Goal: Check status

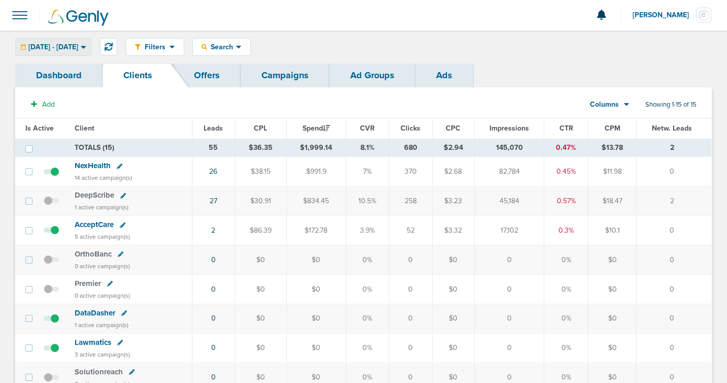
click at [78, 45] on span "[DATE] - [DATE]" at bounding box center [53, 47] width 50 height 7
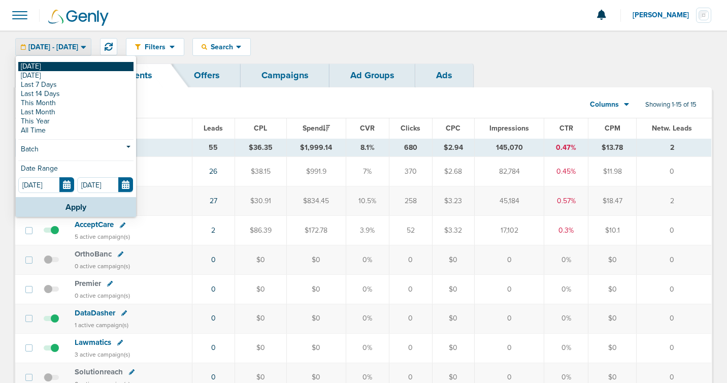
click at [71, 67] on link "[DATE]" at bounding box center [75, 66] width 115 height 9
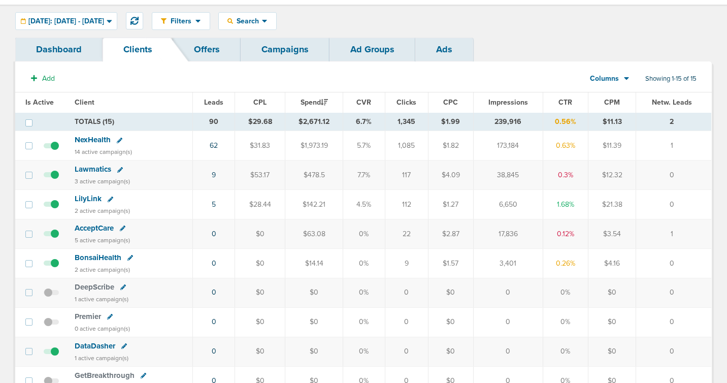
scroll to position [38, 0]
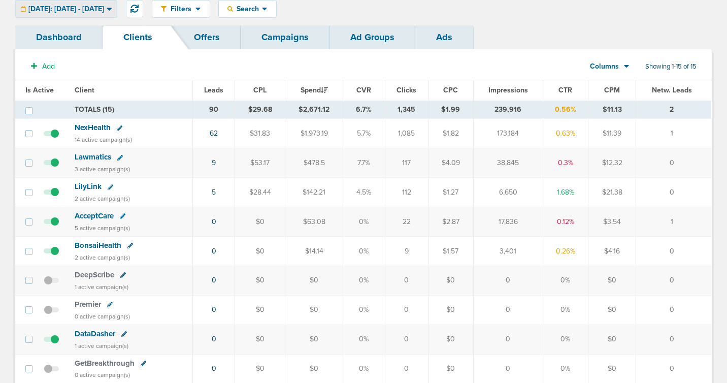
click at [117, 8] on div "[DATE]: [DATE] - [DATE]" at bounding box center [66, 9] width 101 height 17
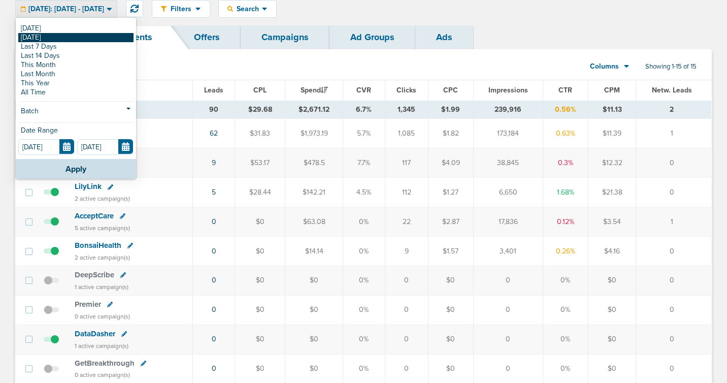
click at [53, 33] on link "[DATE]" at bounding box center [75, 37] width 115 height 9
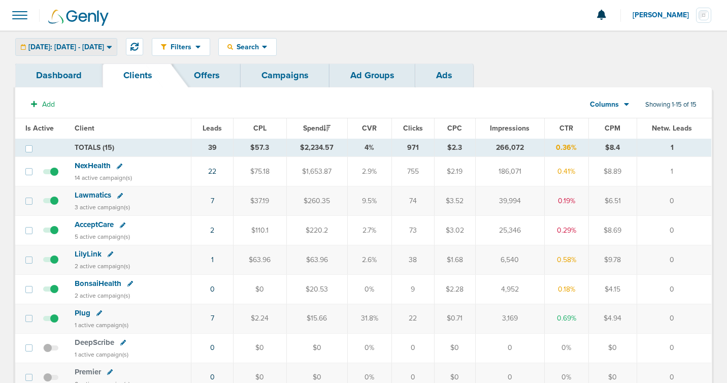
click at [104, 48] on span "[DATE]: [DATE] - [DATE]" at bounding box center [66, 47] width 76 height 7
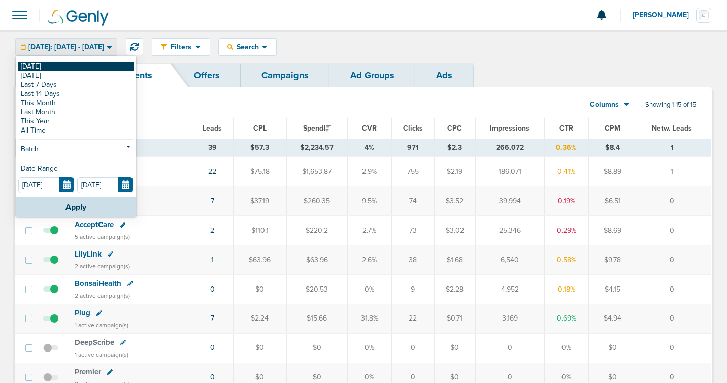
click at [110, 62] on link "[DATE]" at bounding box center [75, 66] width 115 height 9
